Goal: Download file/media

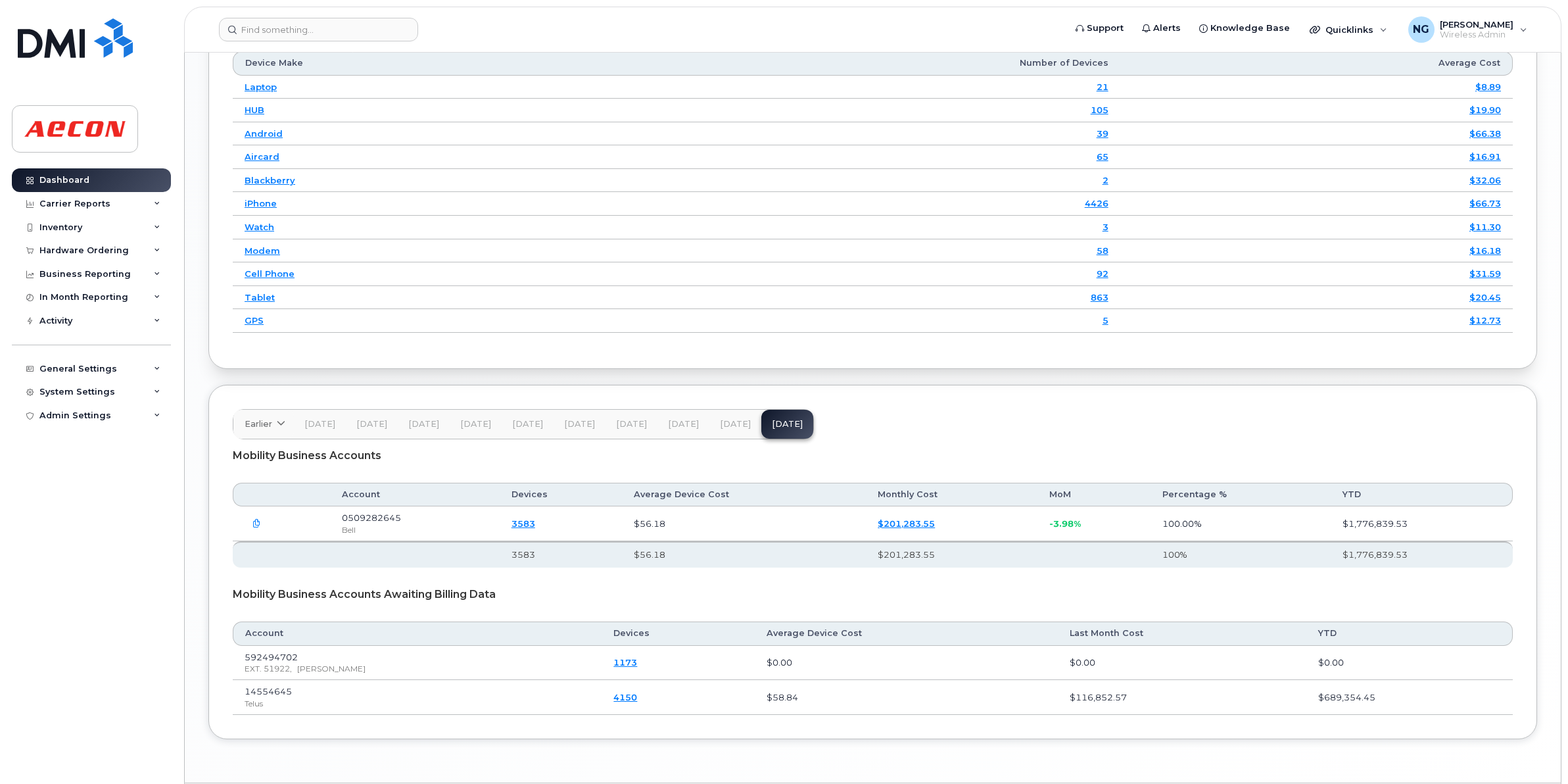
scroll to position [1694, 0]
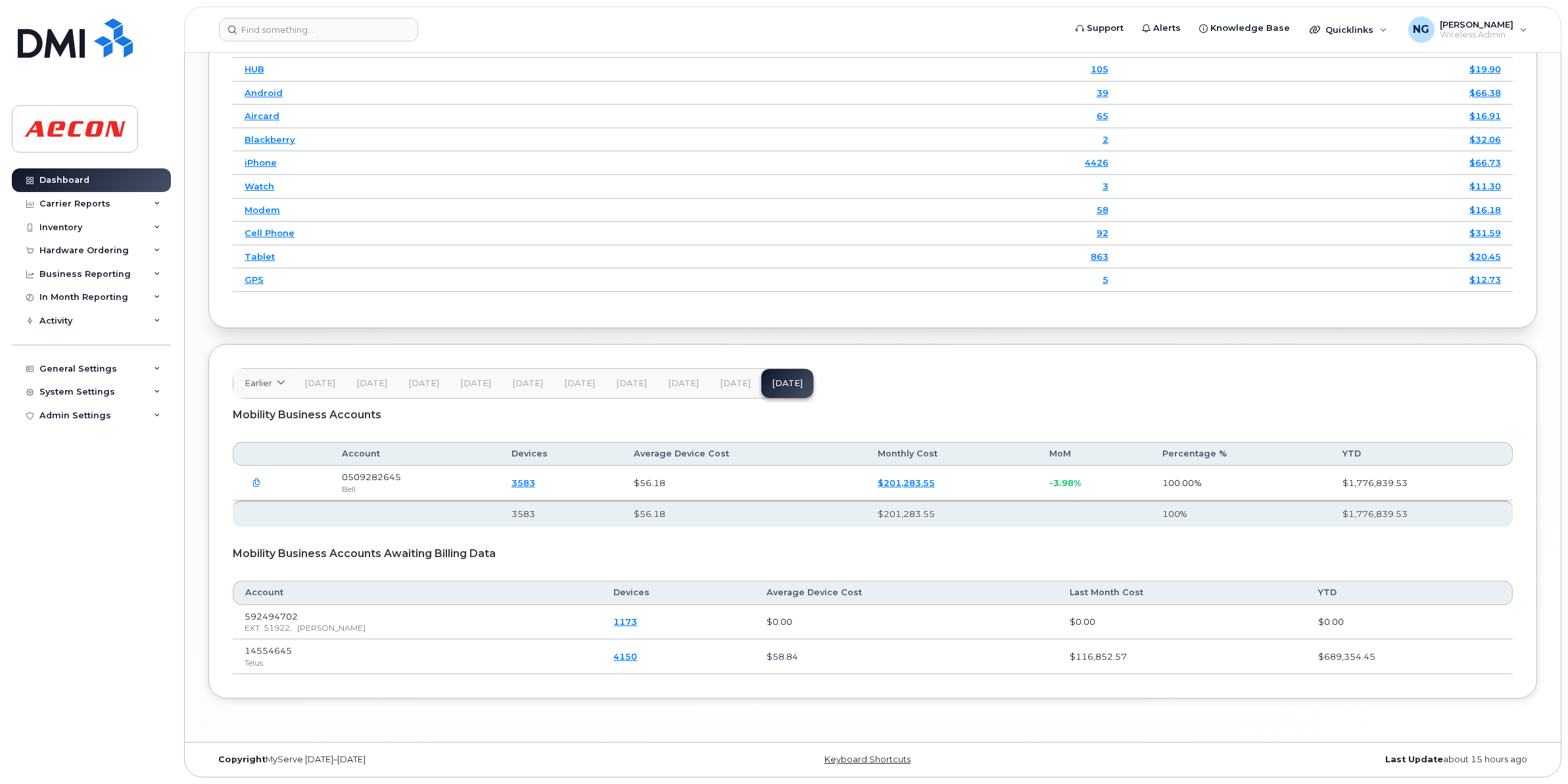
click at [721, 386] on span "[DATE]" at bounding box center [735, 383] width 31 height 10
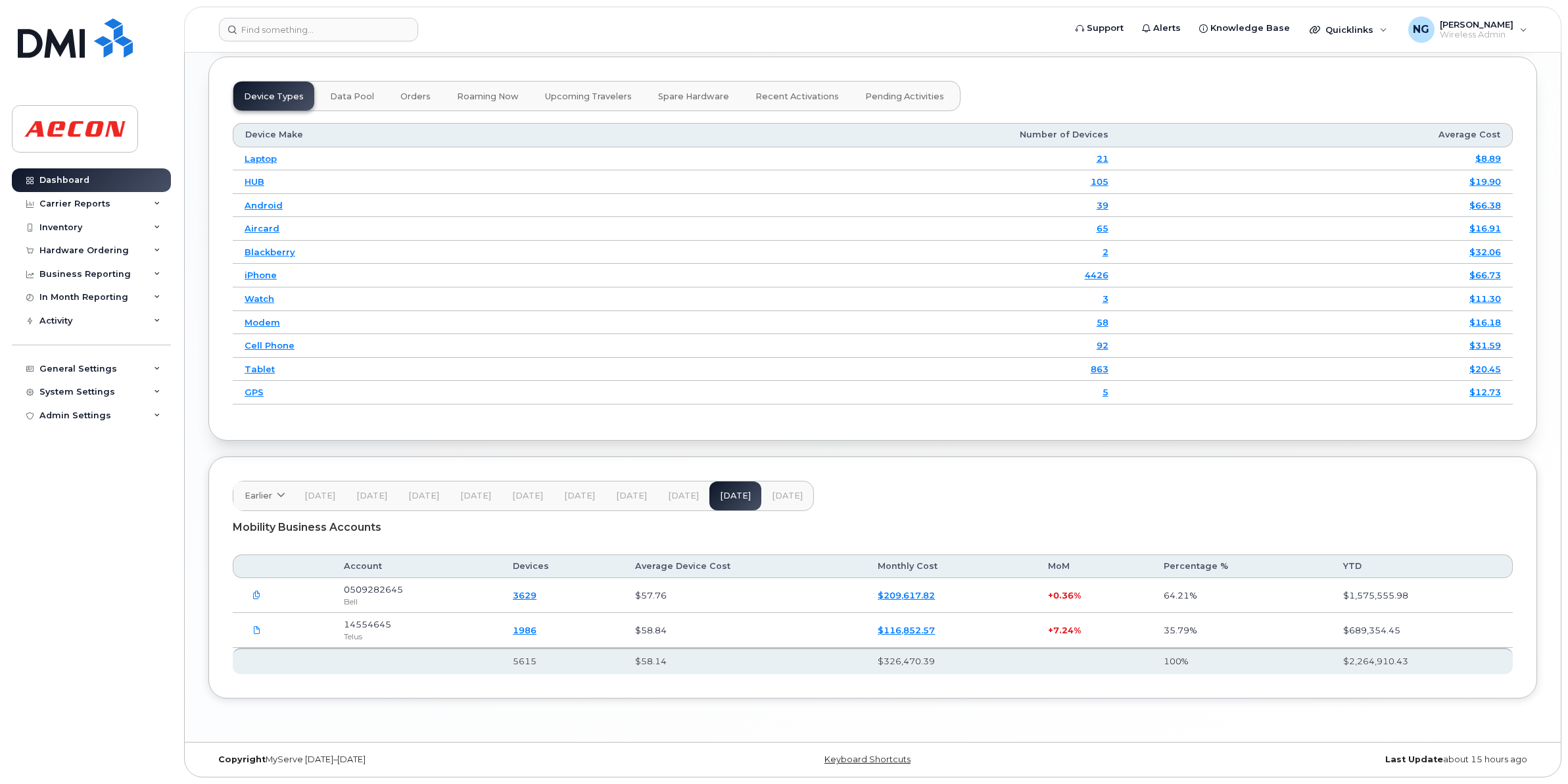
scroll to position [1582, 0]
click at [783, 495] on span "[DATE]" at bounding box center [787, 495] width 31 height 10
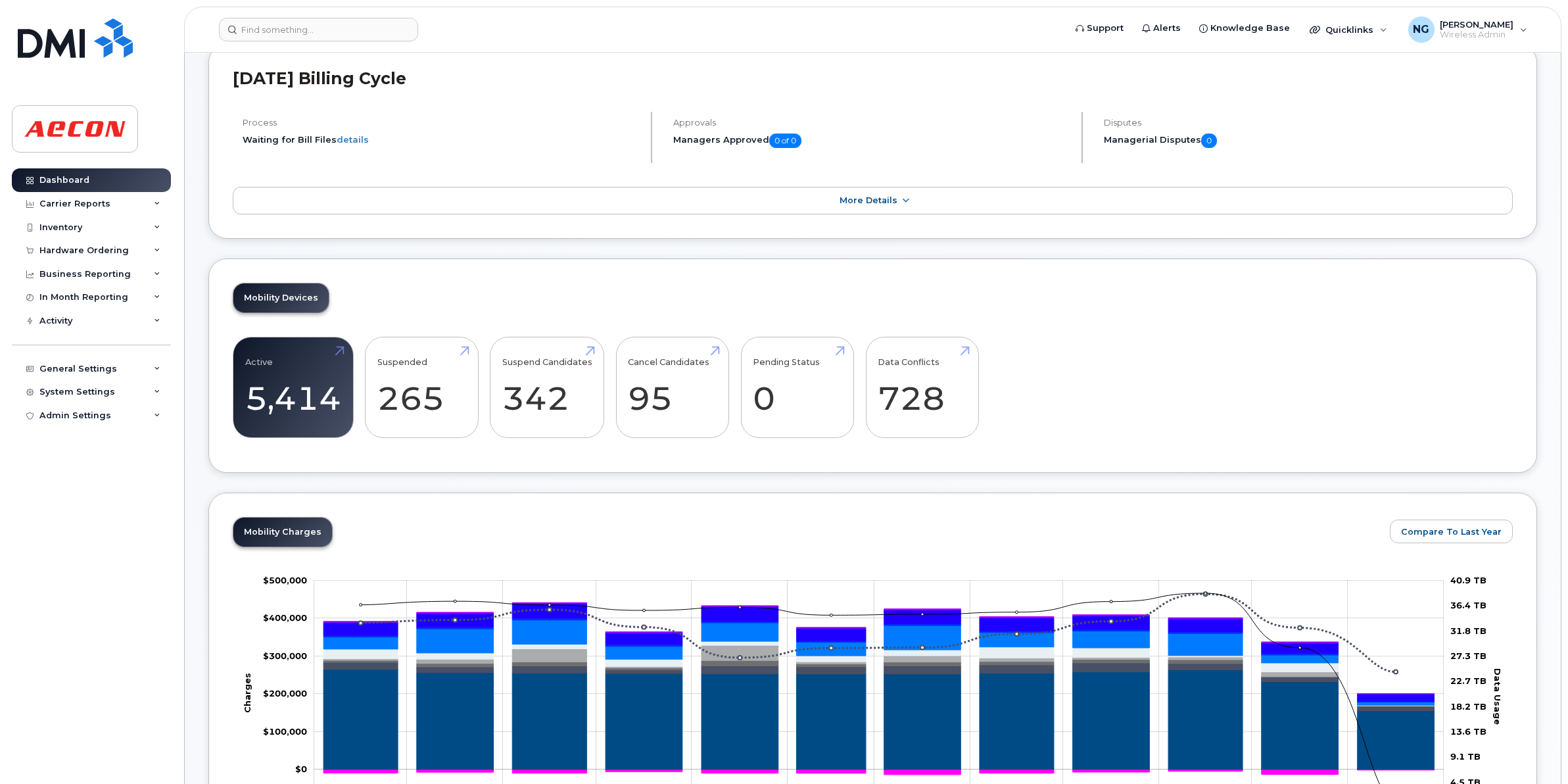
scroll to position [0, 0]
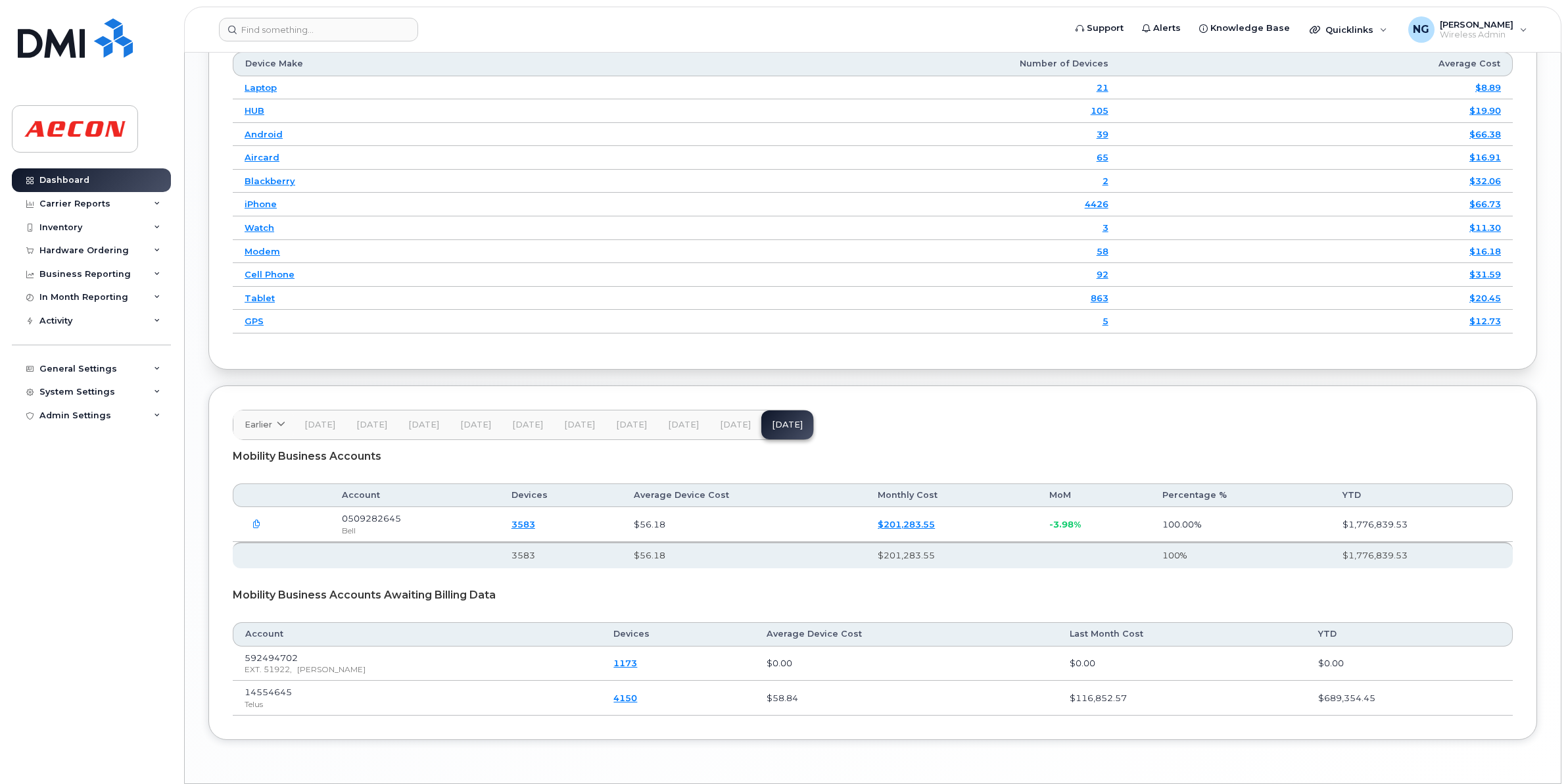
scroll to position [1644, 0]
click at [255, 528] on icon "button" at bounding box center [256, 524] width 8 height 8
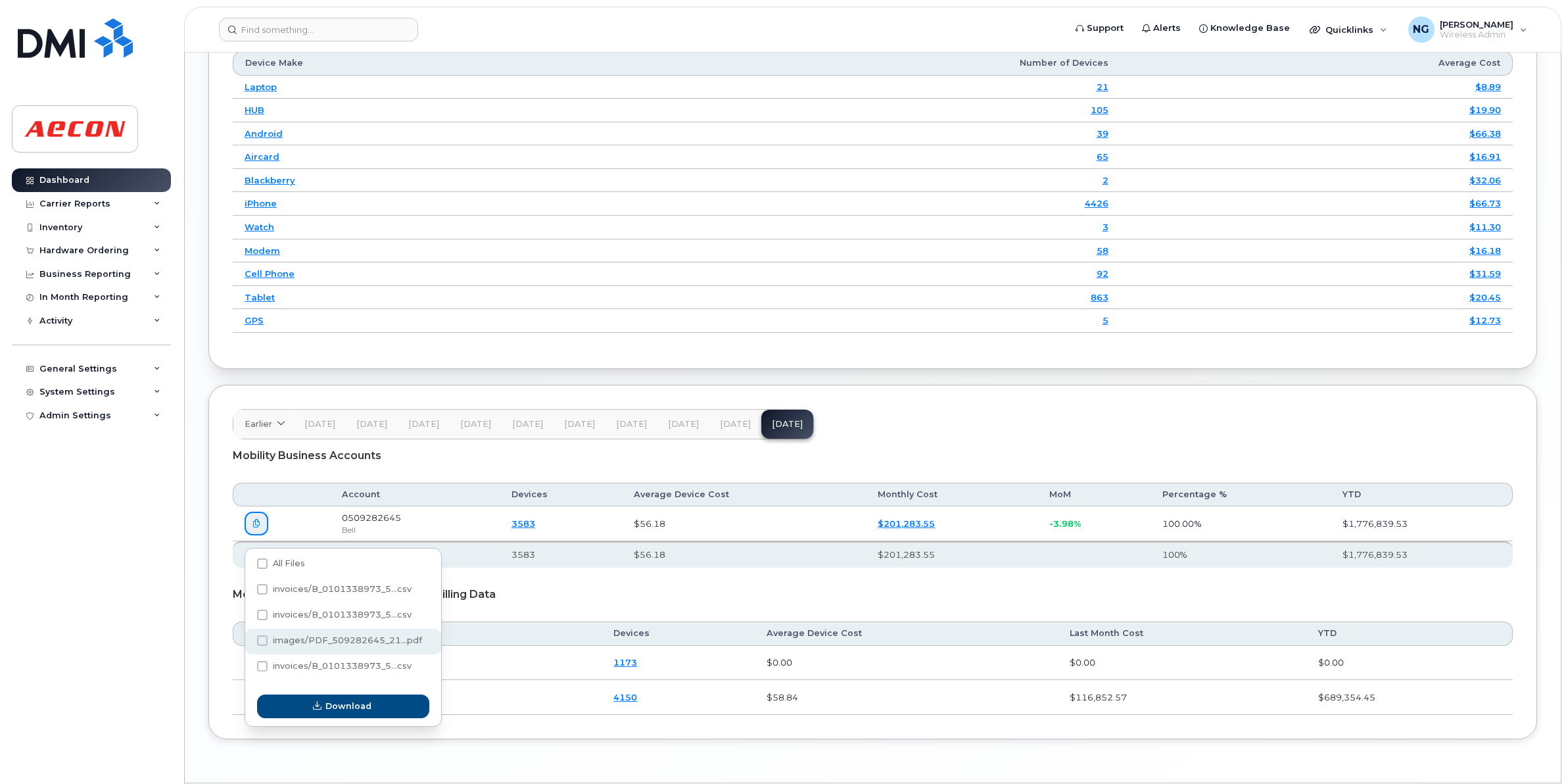
click at [420, 655] on div "images/PDF_509282645_21...pdf" at bounding box center [343, 667] width 196 height 26
checkbox input "true"
click at [383, 704] on button "Download" at bounding box center [343, 706] width 173 height 24
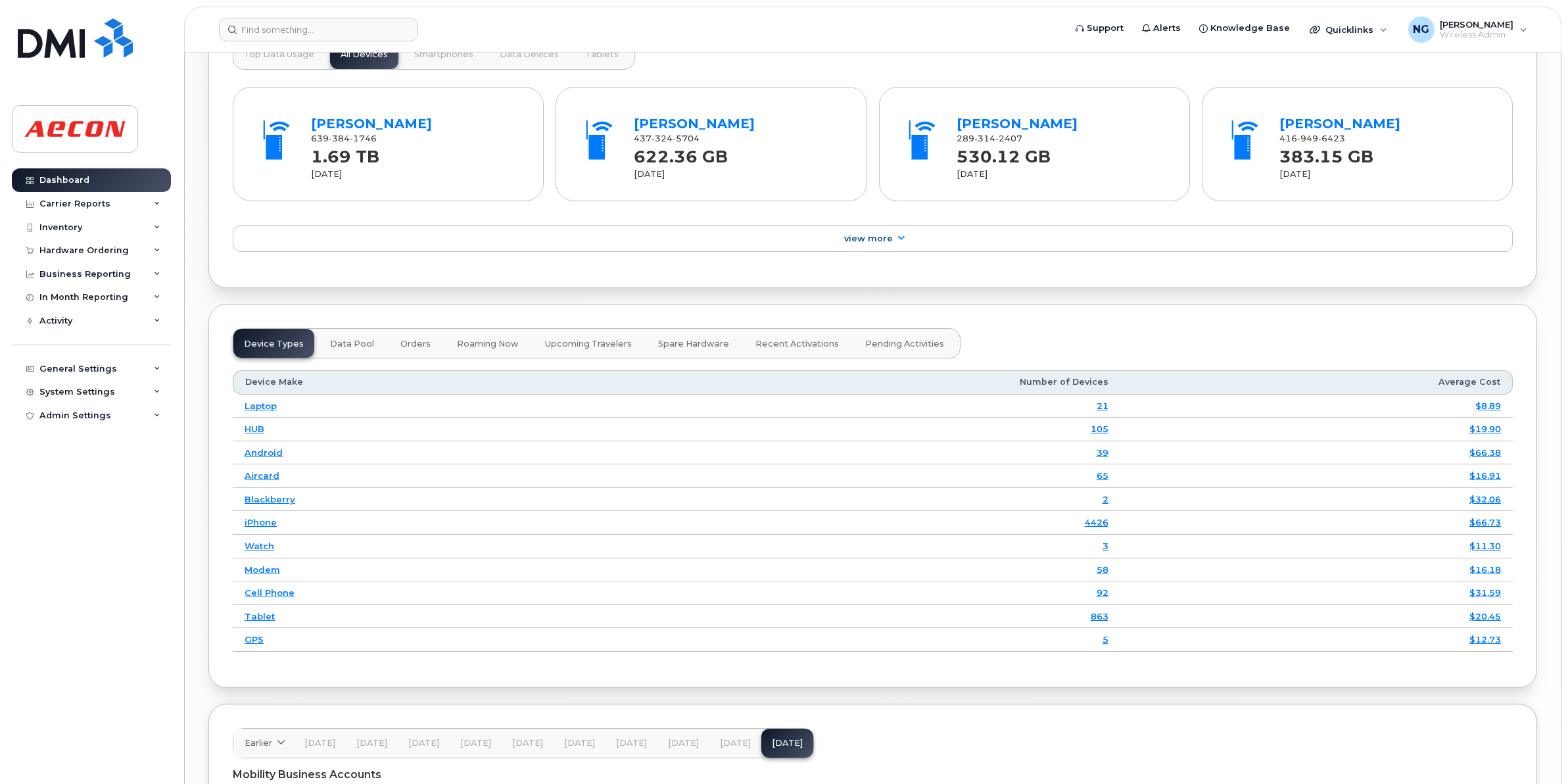
scroll to position [1694, 0]
